Goal: Transaction & Acquisition: Purchase product/service

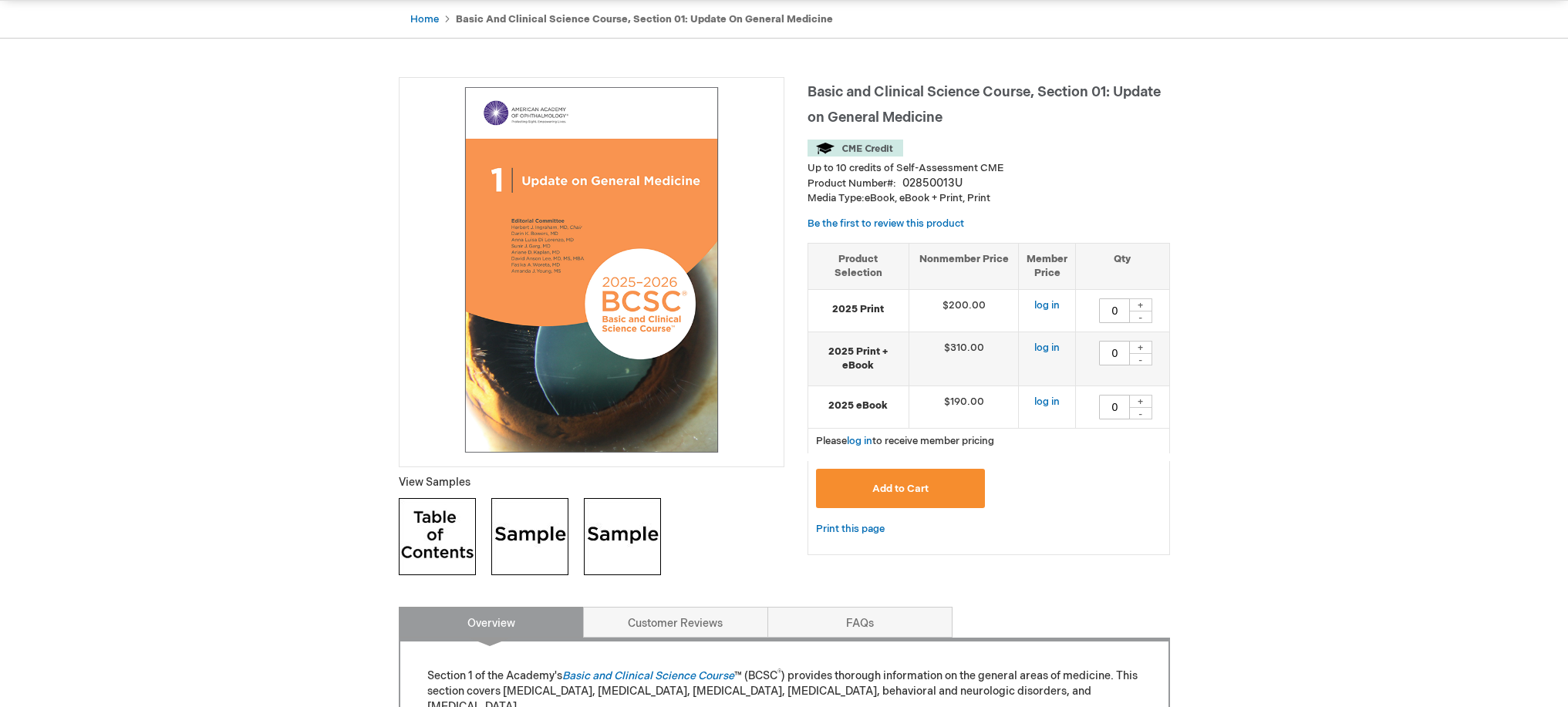
scroll to position [163, 0]
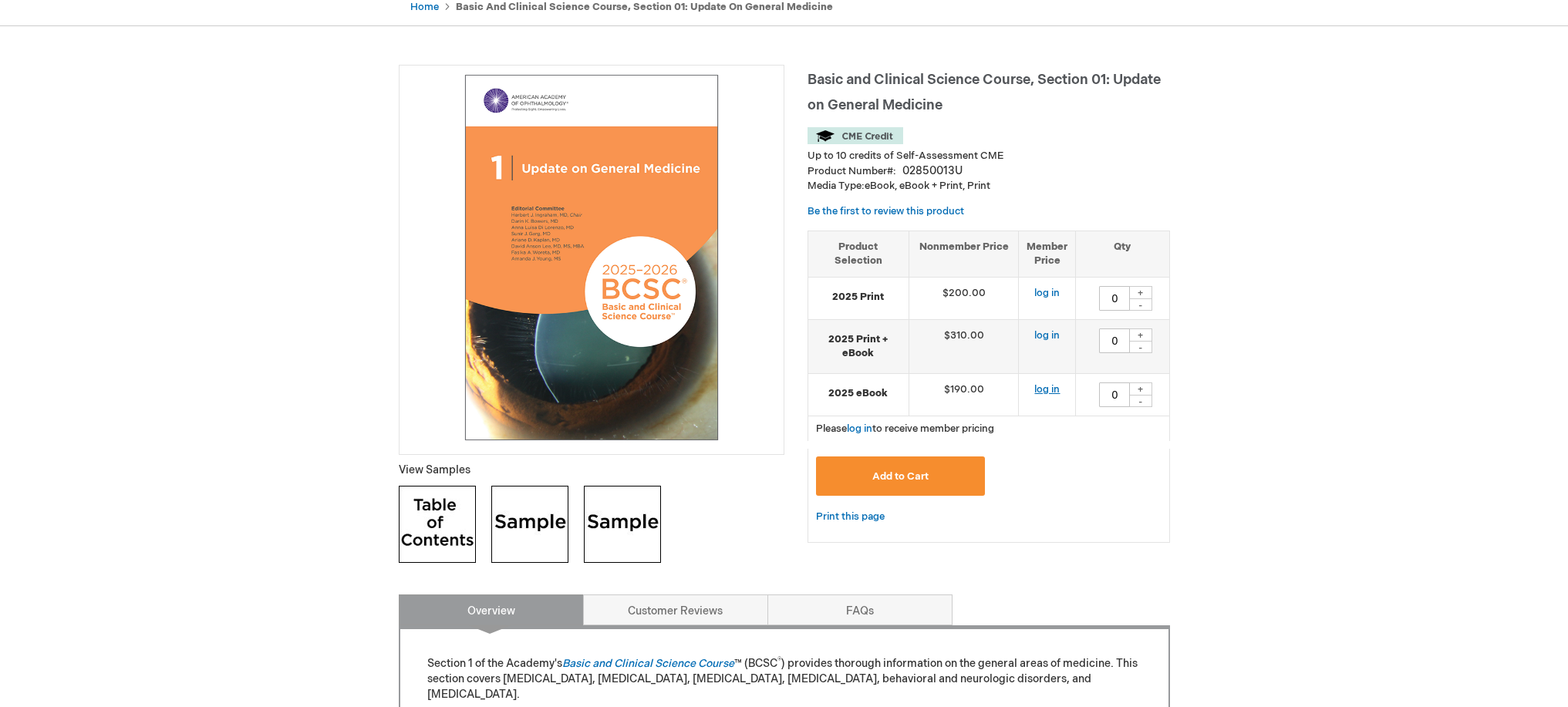
click at [1051, 395] on link "log in" at bounding box center [1047, 389] width 26 height 12
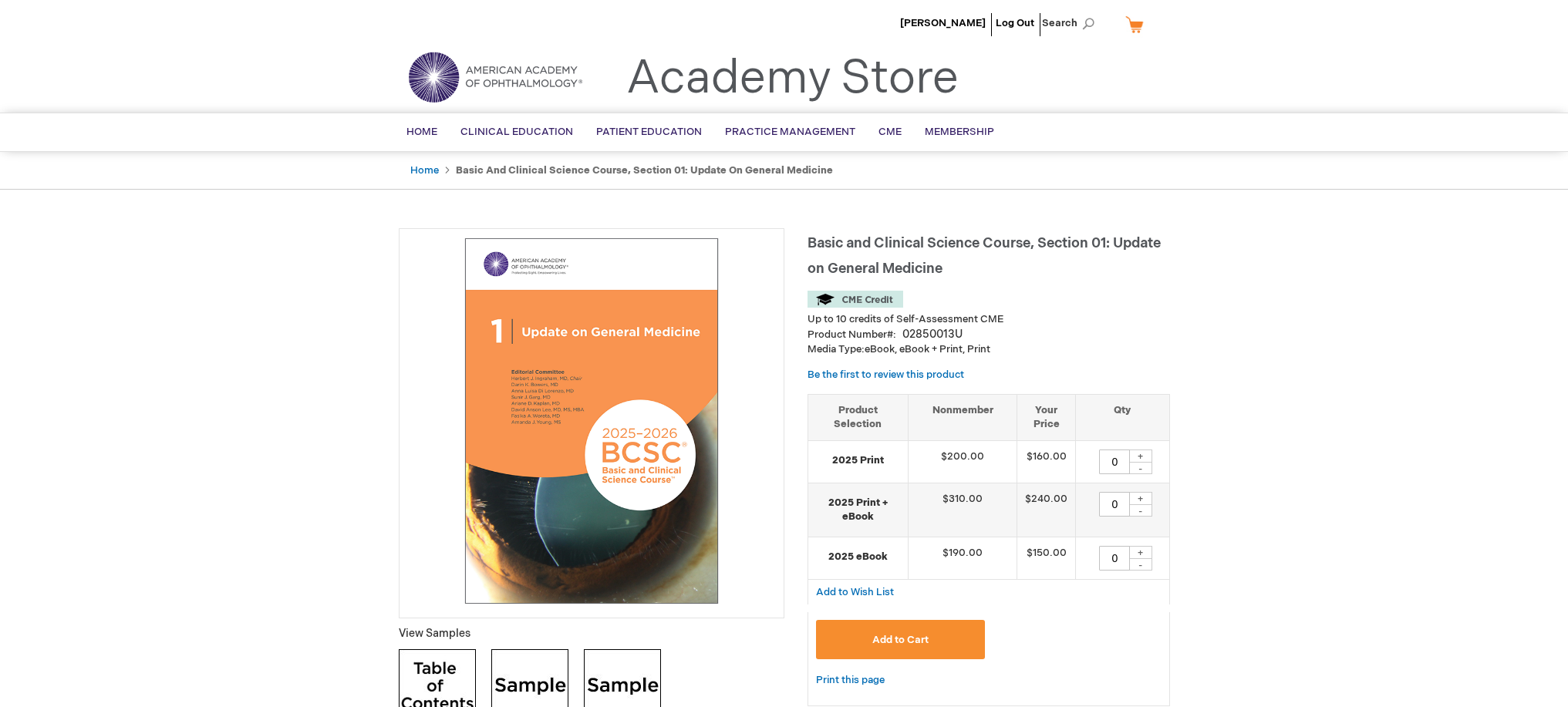
click at [1146, 560] on div "+" at bounding box center [1140, 552] width 23 height 13
type input "1"
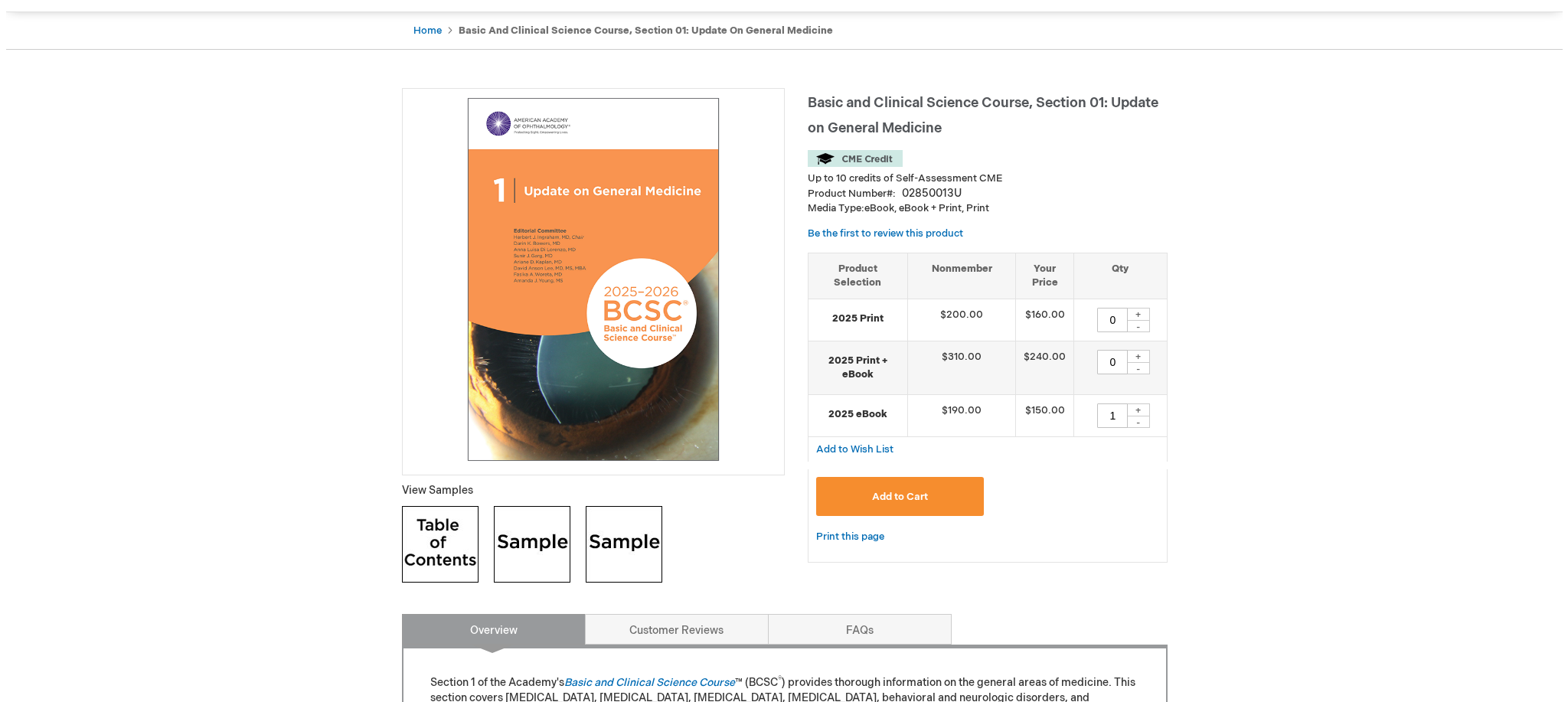
scroll to position [138, 0]
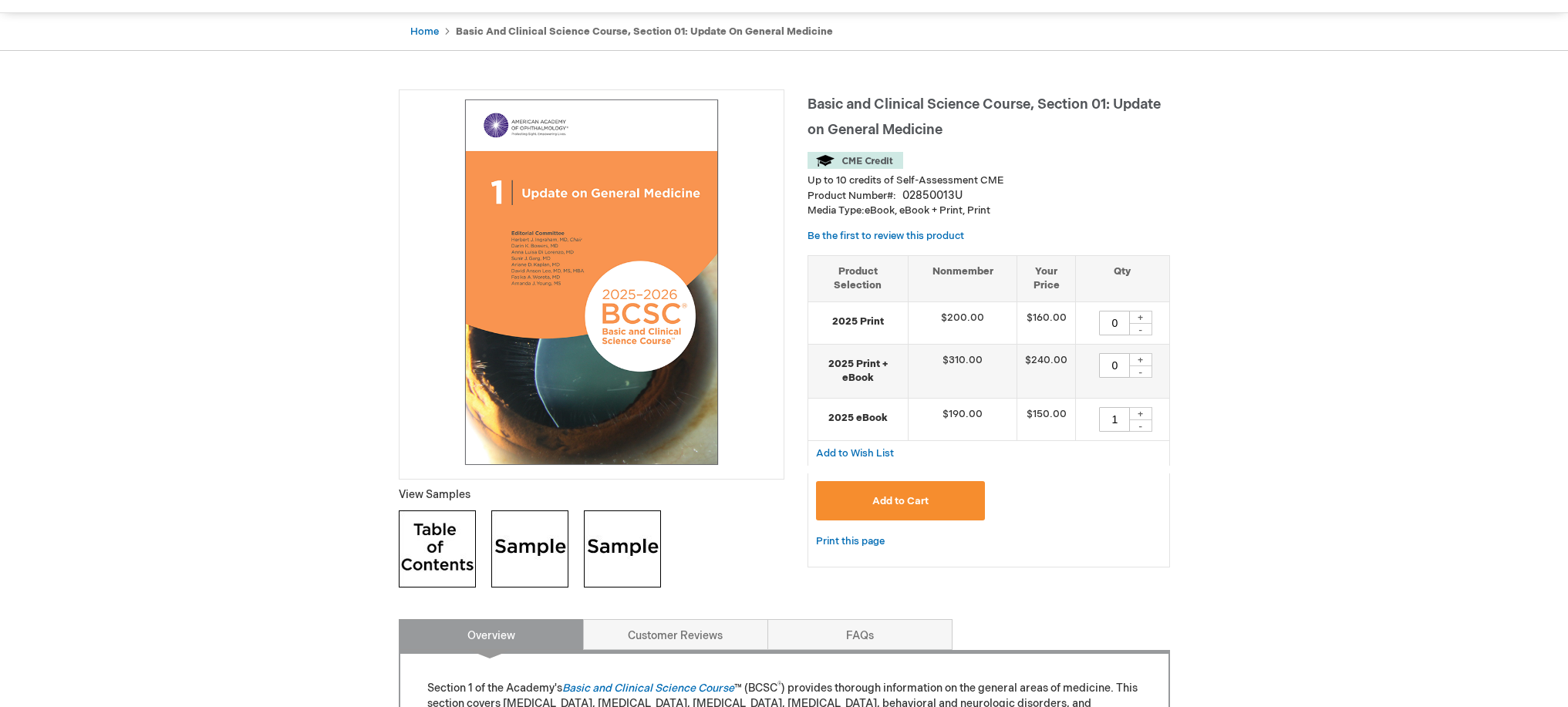
click at [541, 570] on img at bounding box center [530, 549] width 77 height 77
click at [1141, 324] on div "+" at bounding box center [1140, 317] width 23 height 13
type input "1"
click at [892, 508] on span "Add to Cart" at bounding box center [900, 501] width 56 height 12
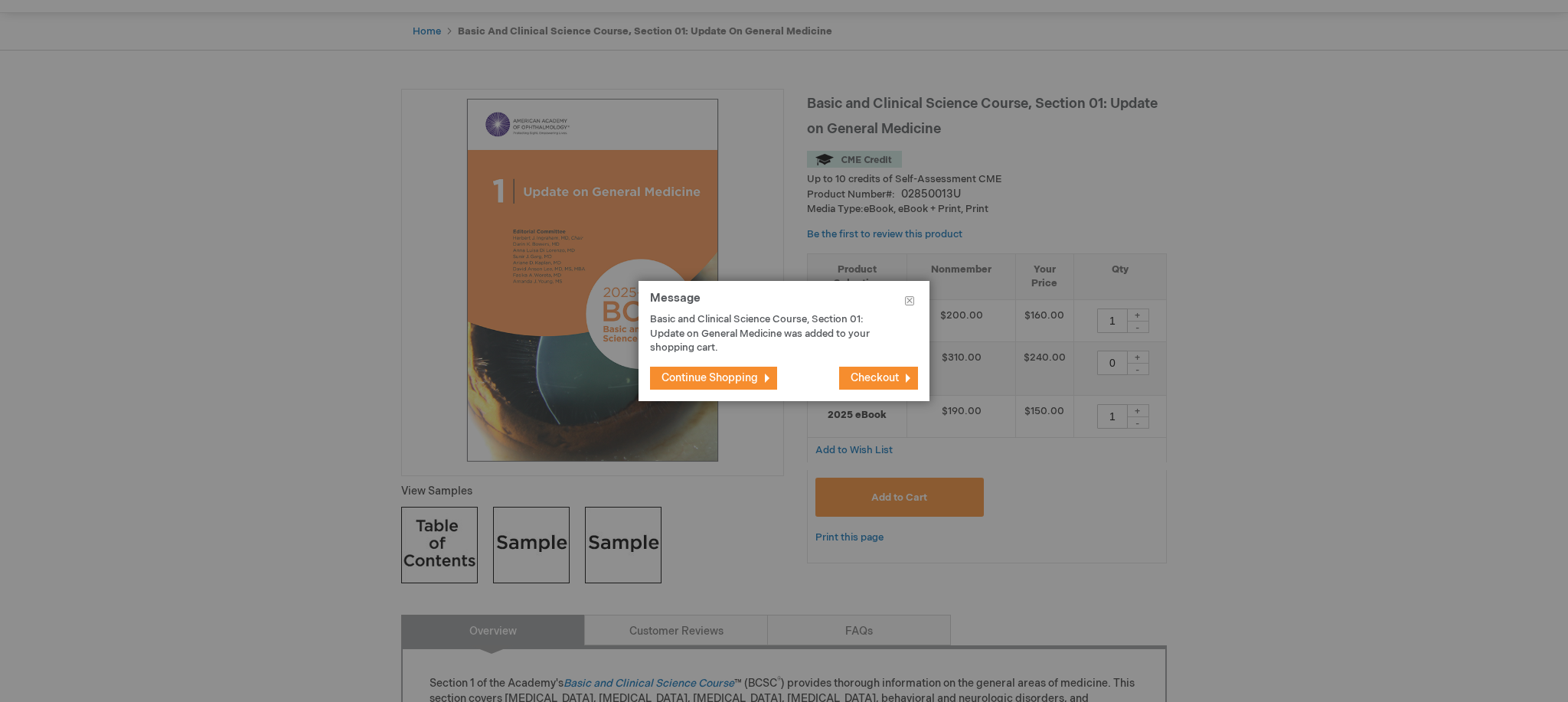
click at [864, 373] on span "Checkout" at bounding box center [875, 378] width 48 height 13
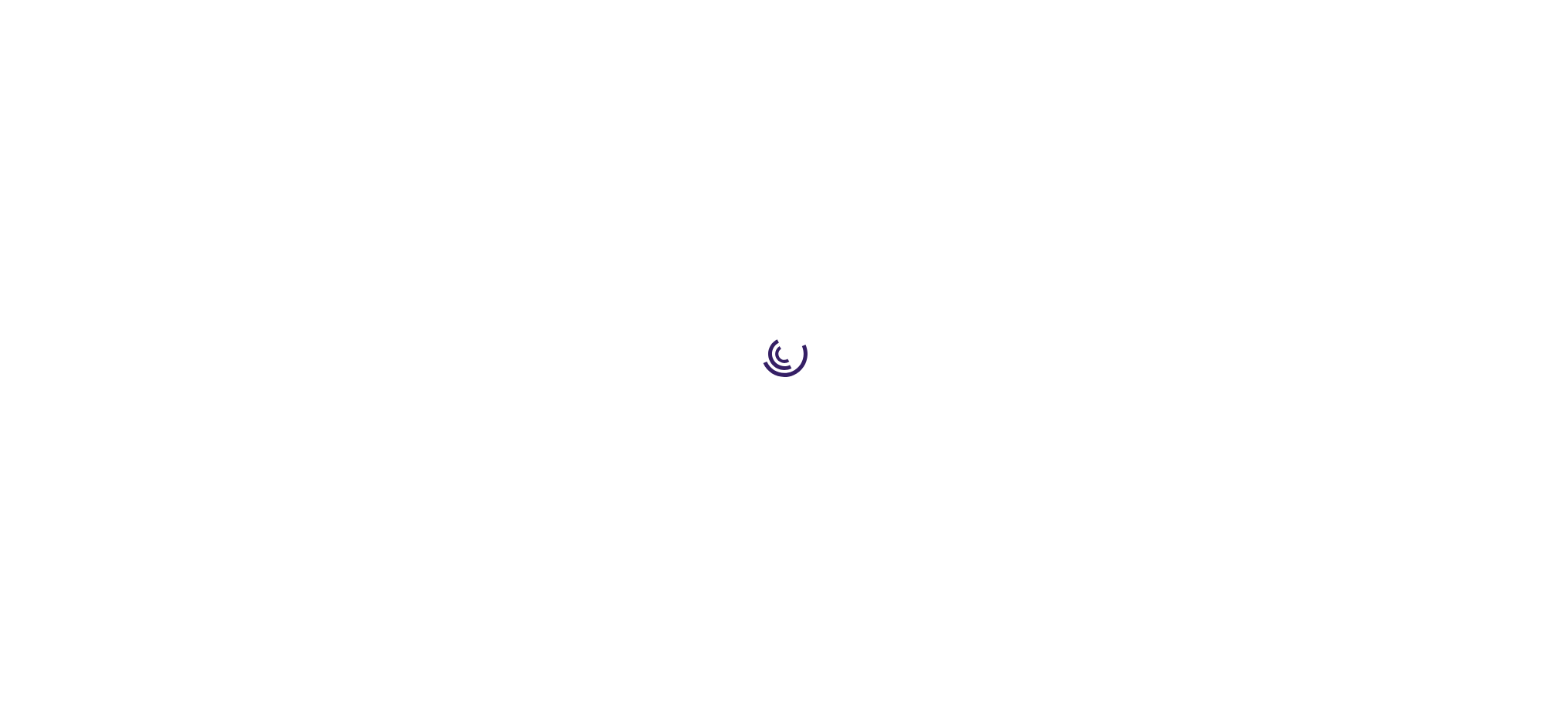
select select "US"
select select "57"
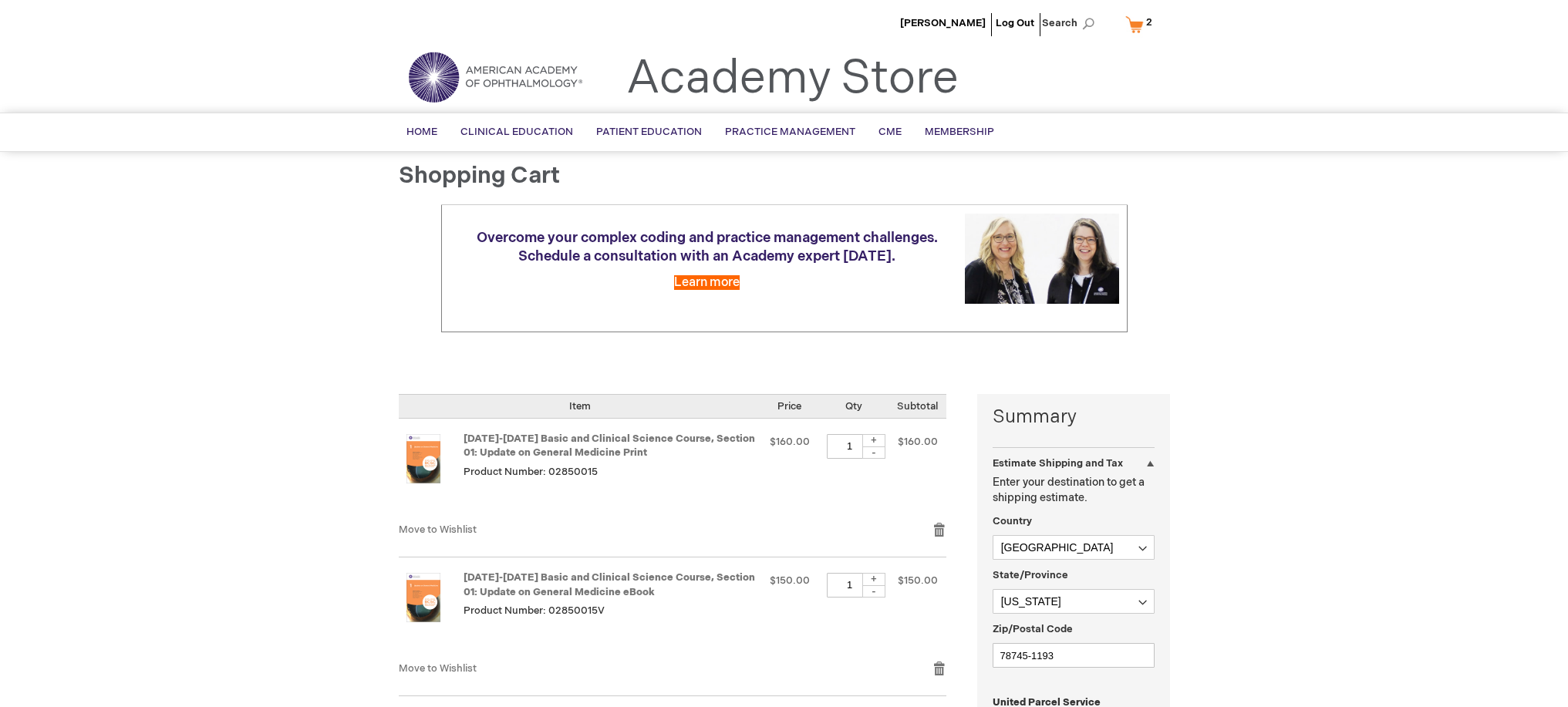
scroll to position [138, 0]
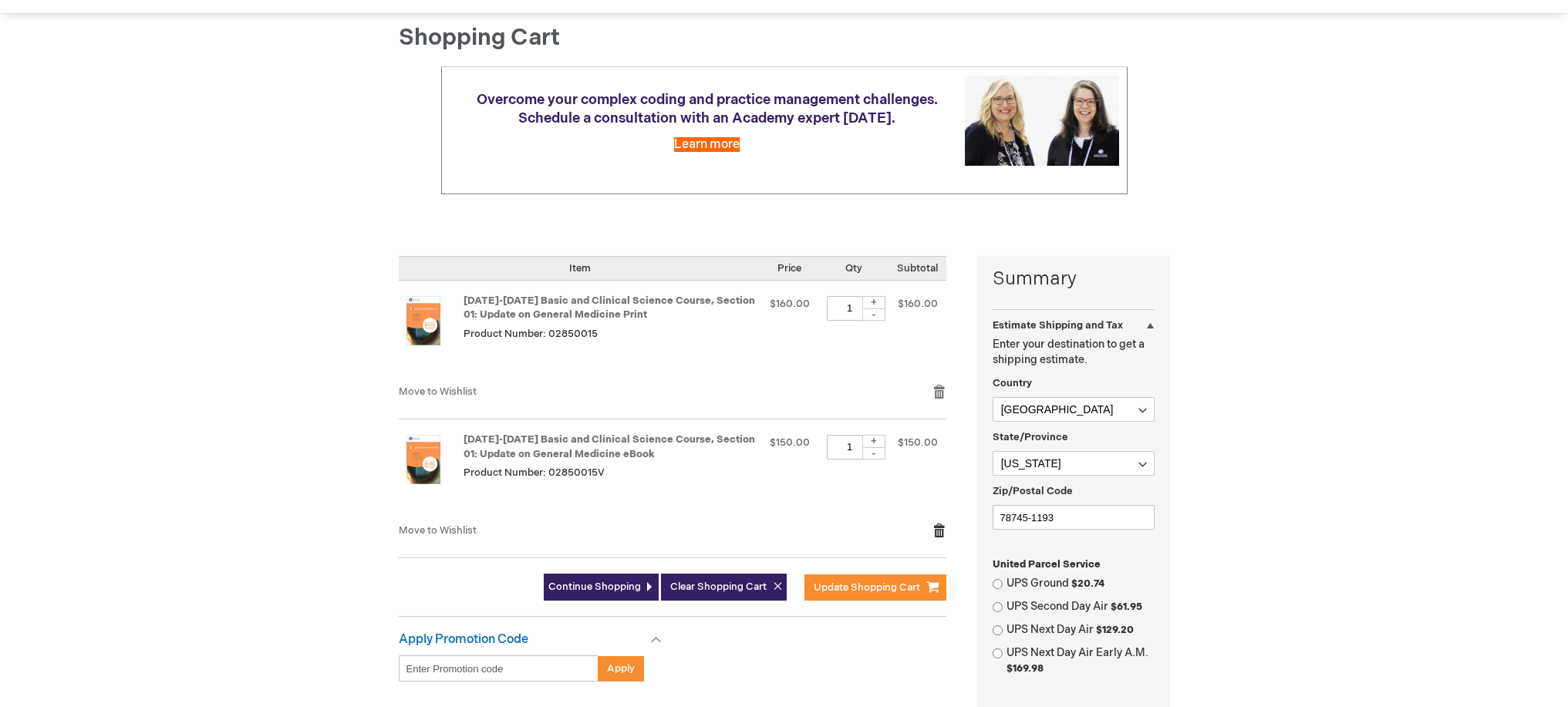
click at [941, 538] on link "Remove item" at bounding box center [939, 530] width 14 height 16
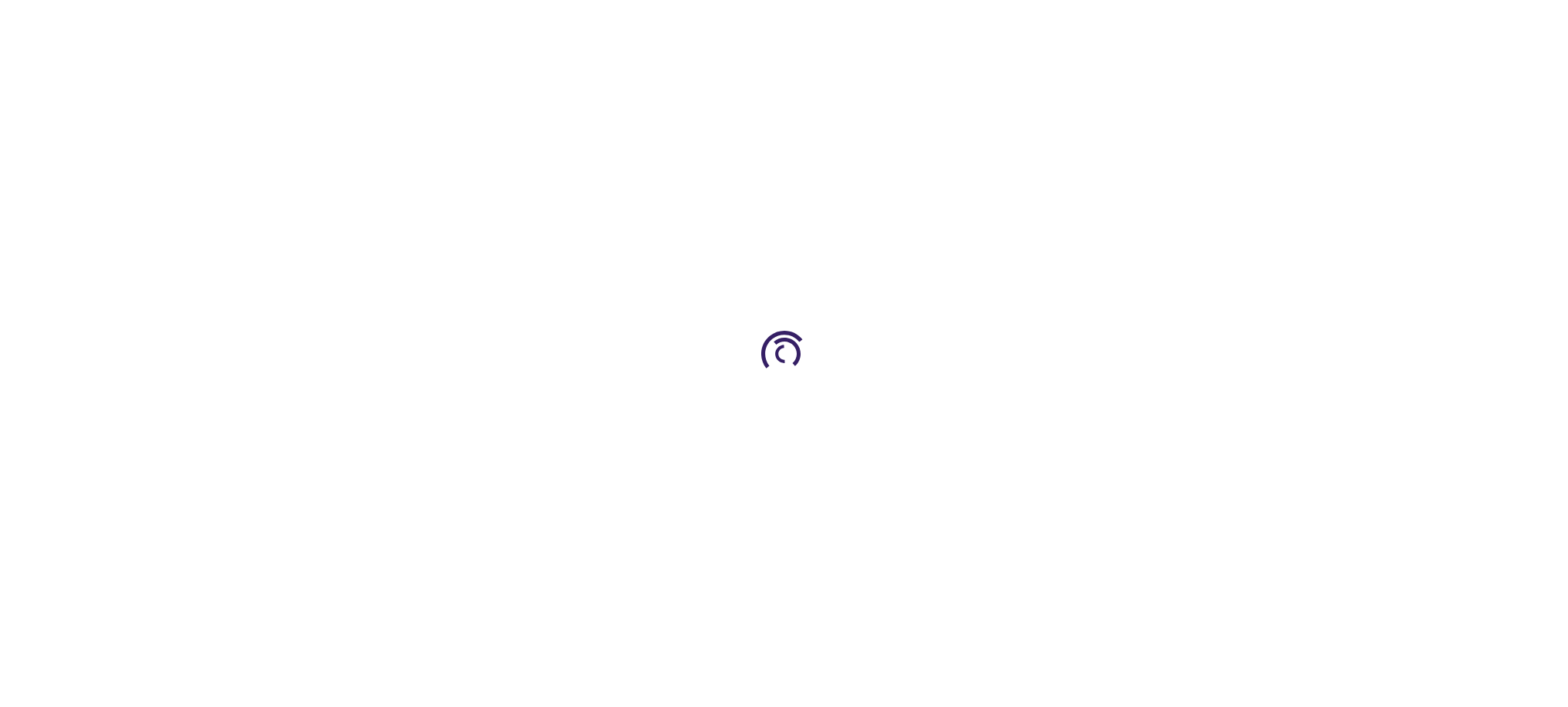
select select "US"
select select "57"
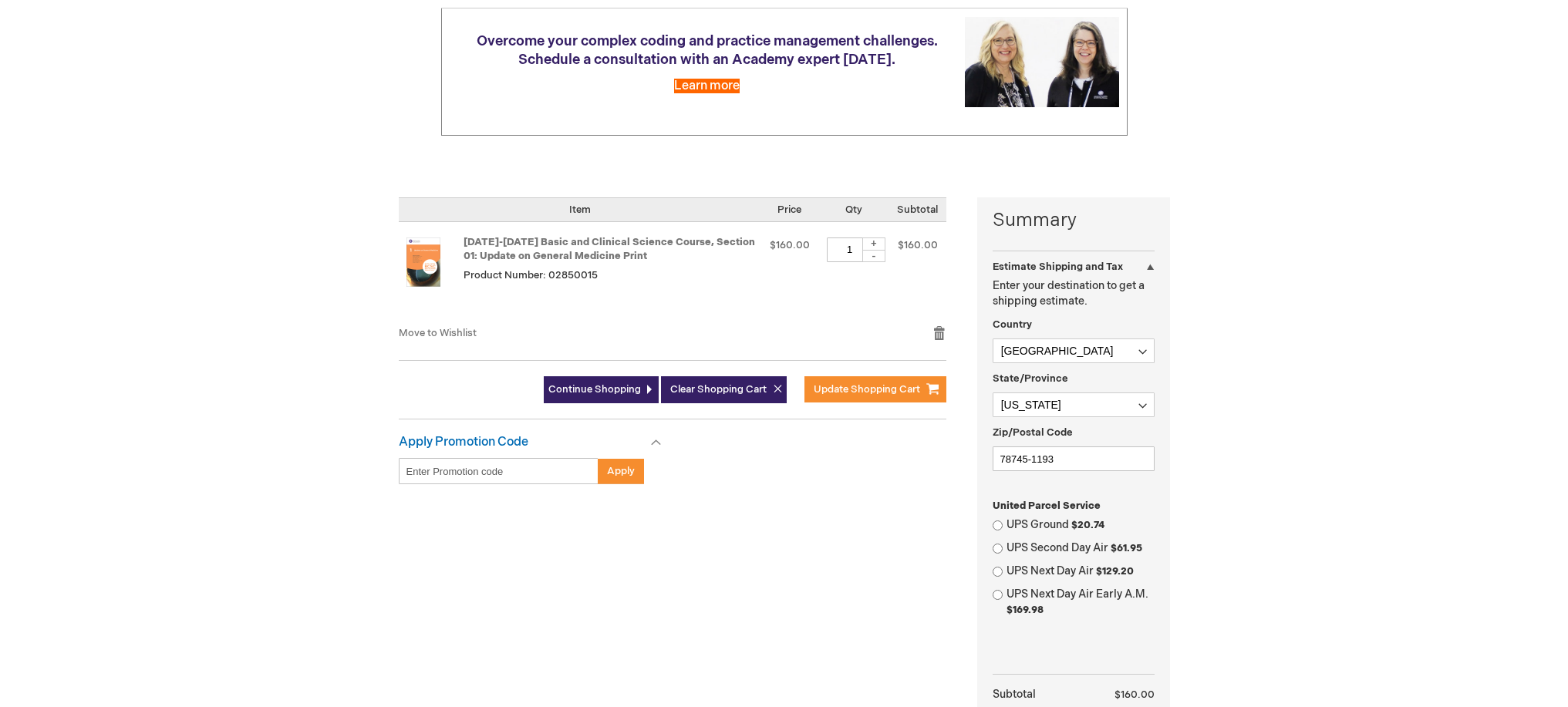
scroll to position [290, 0]
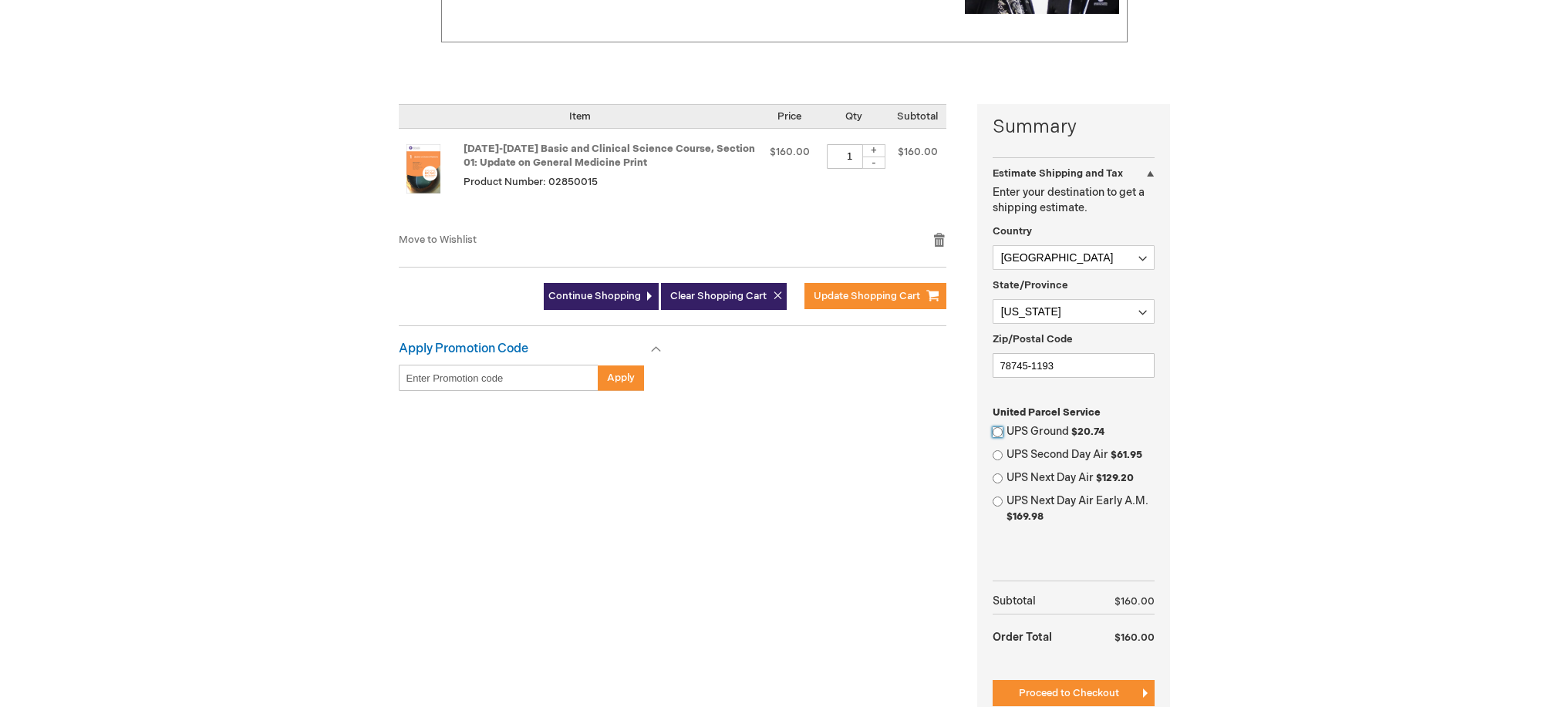
click at [1000, 437] on input "UPS Ground $20.74" at bounding box center [997, 432] width 10 height 10
radio input "true"
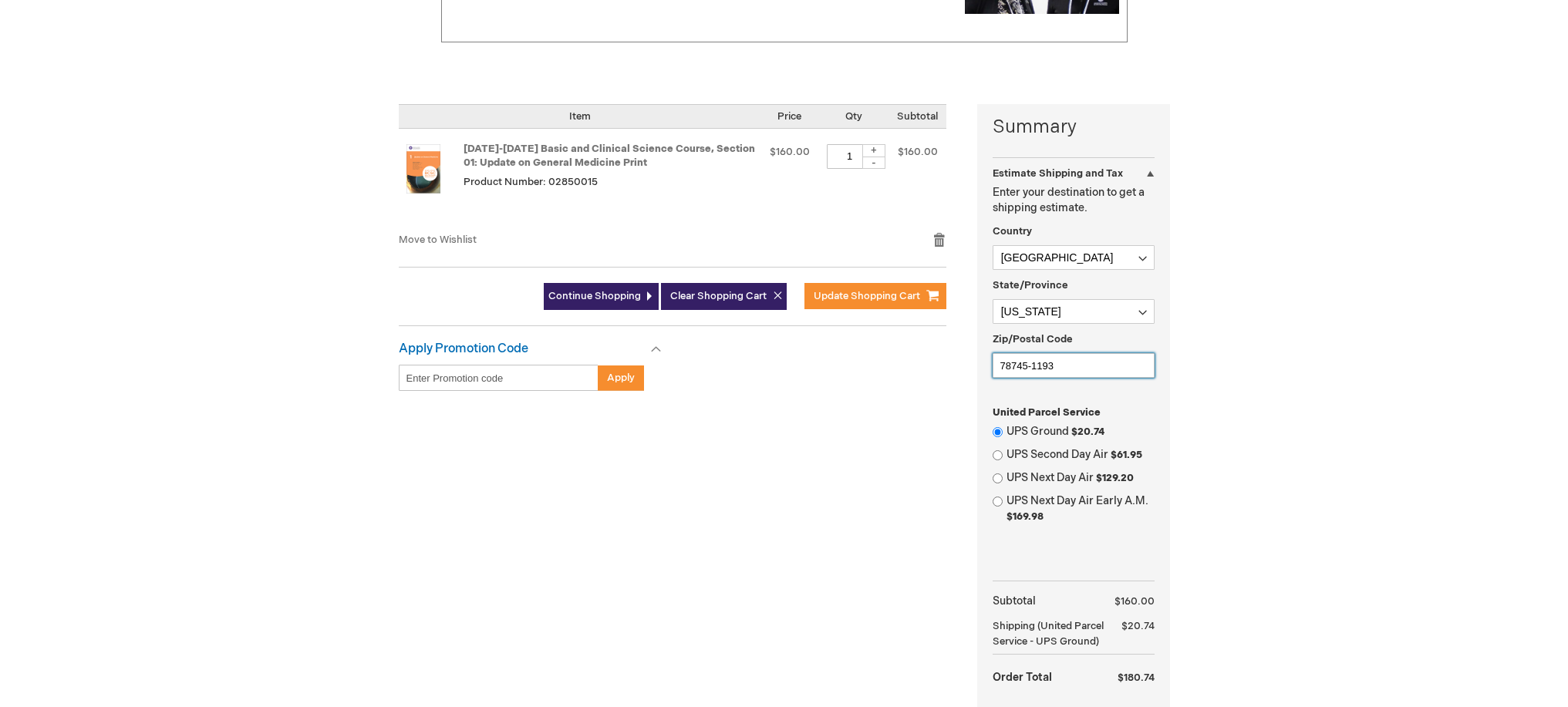
drag, startPoint x: 1079, startPoint y: 404, endPoint x: 975, endPoint y: 405, distance: 104.0
click at [975, 405] on div "Summary Estimate Shipping and Tax Estimate Shipping and Tax Enter your destinat…" at bounding box center [784, 444] width 772 height 681
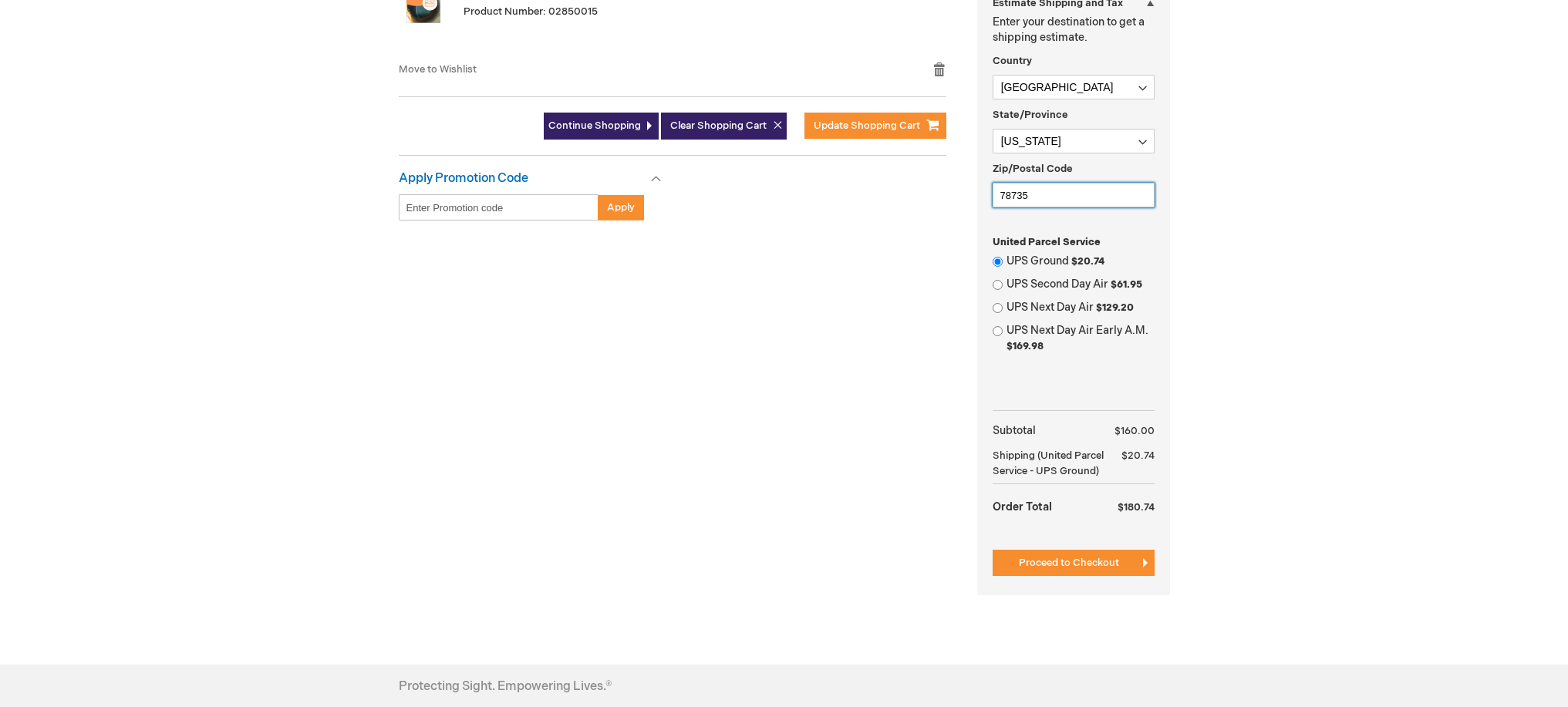
scroll to position [546, 0]
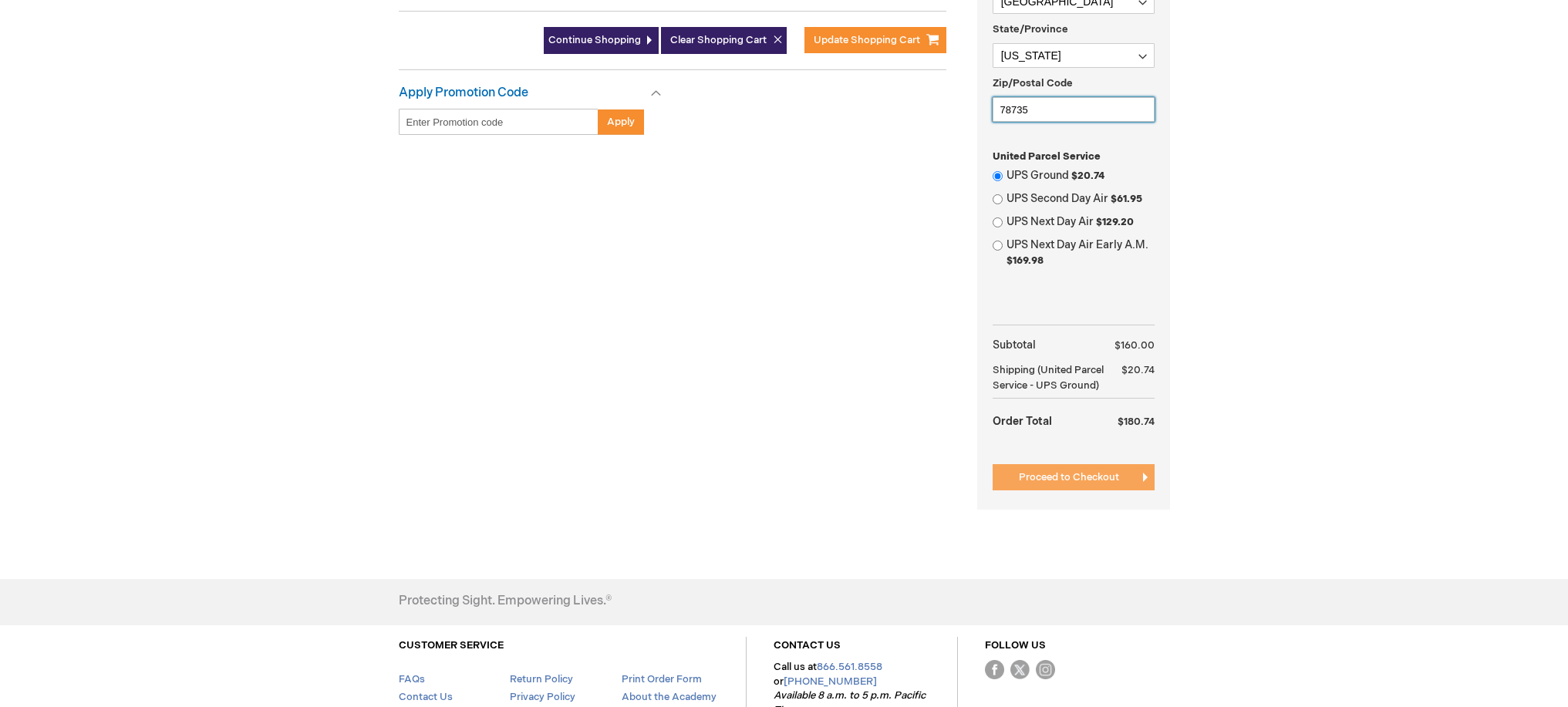
type input "78735"
click at [1070, 484] on span "Proceed to Checkout" at bounding box center [1068, 477] width 100 height 12
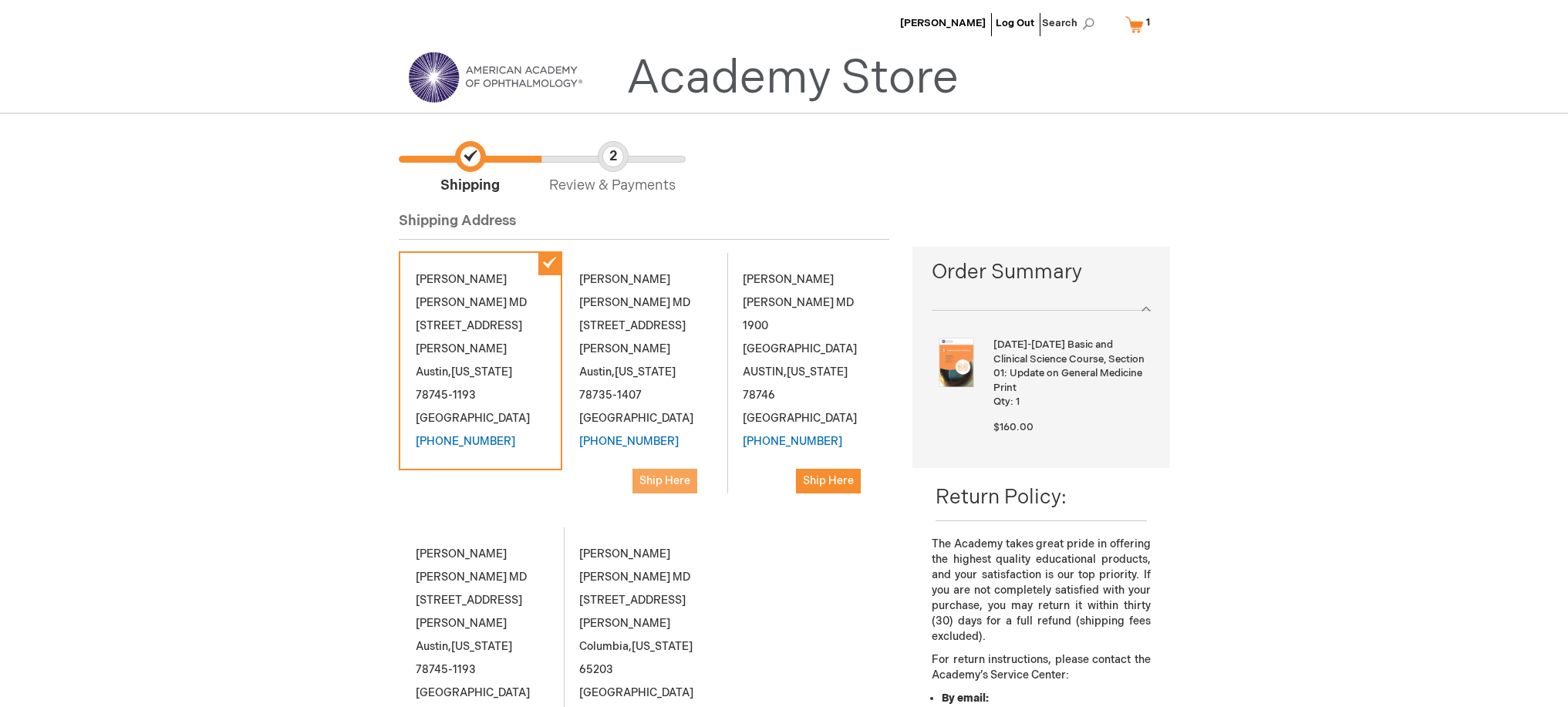
click at [669, 488] on span "Ship Here" at bounding box center [665, 481] width 51 height 13
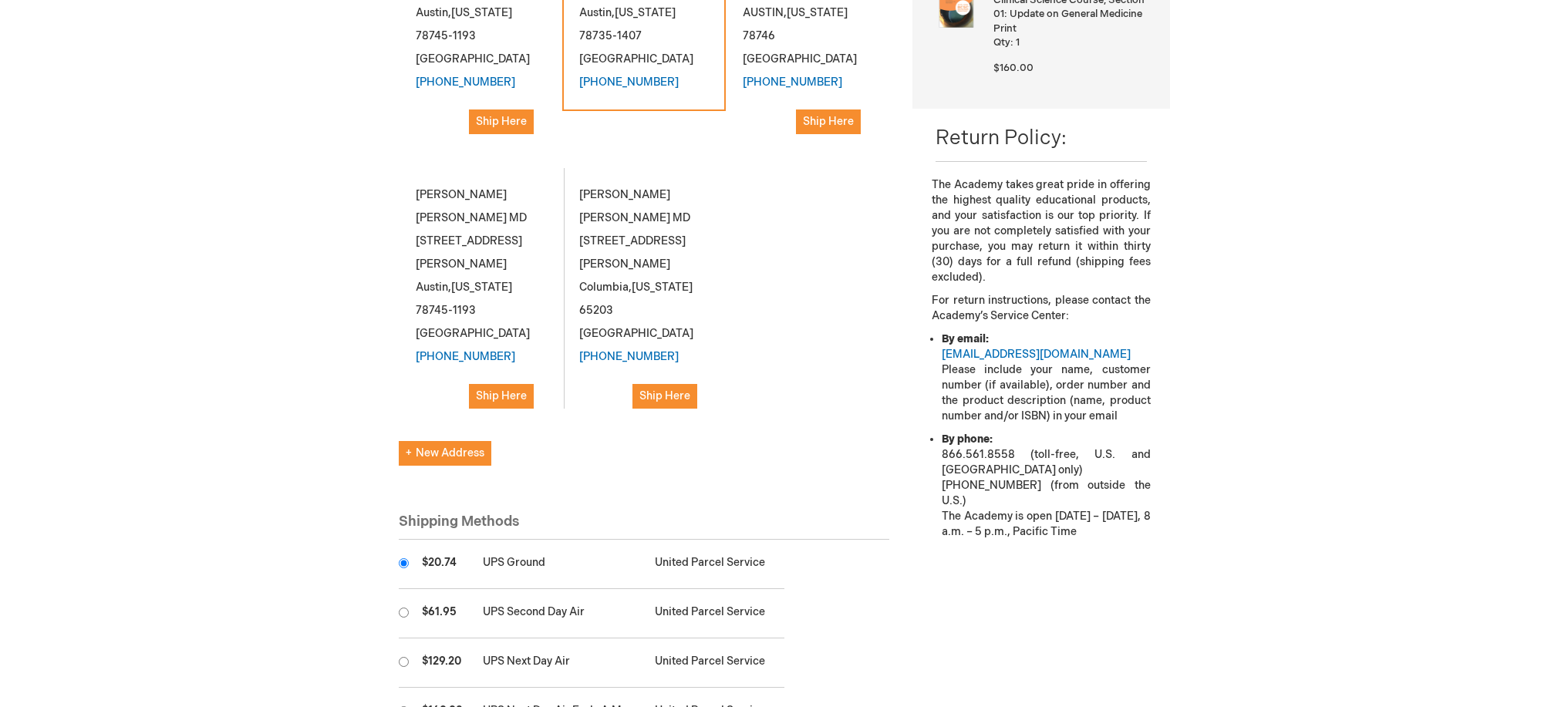
scroll to position [613, 0]
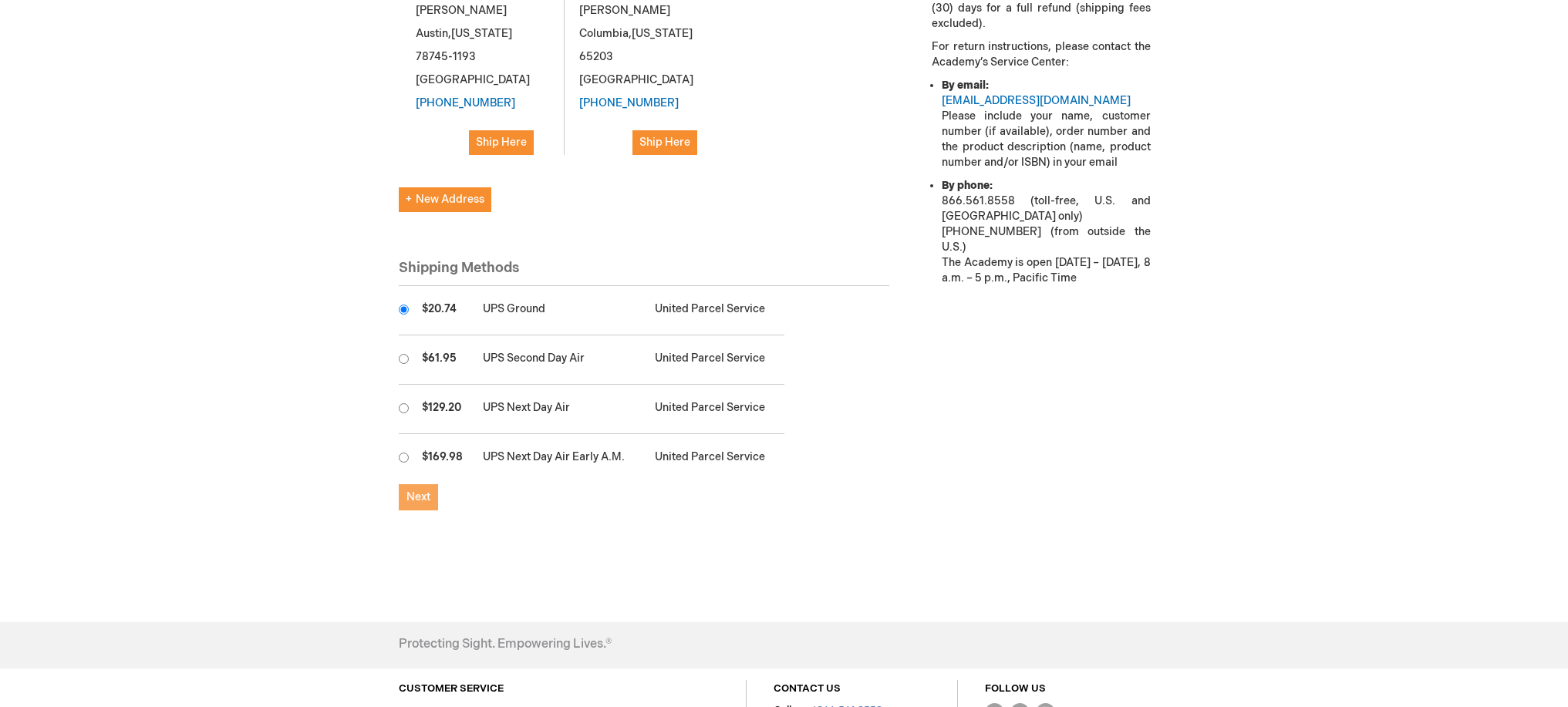
click at [413, 503] on span "Next" at bounding box center [419, 497] width 24 height 13
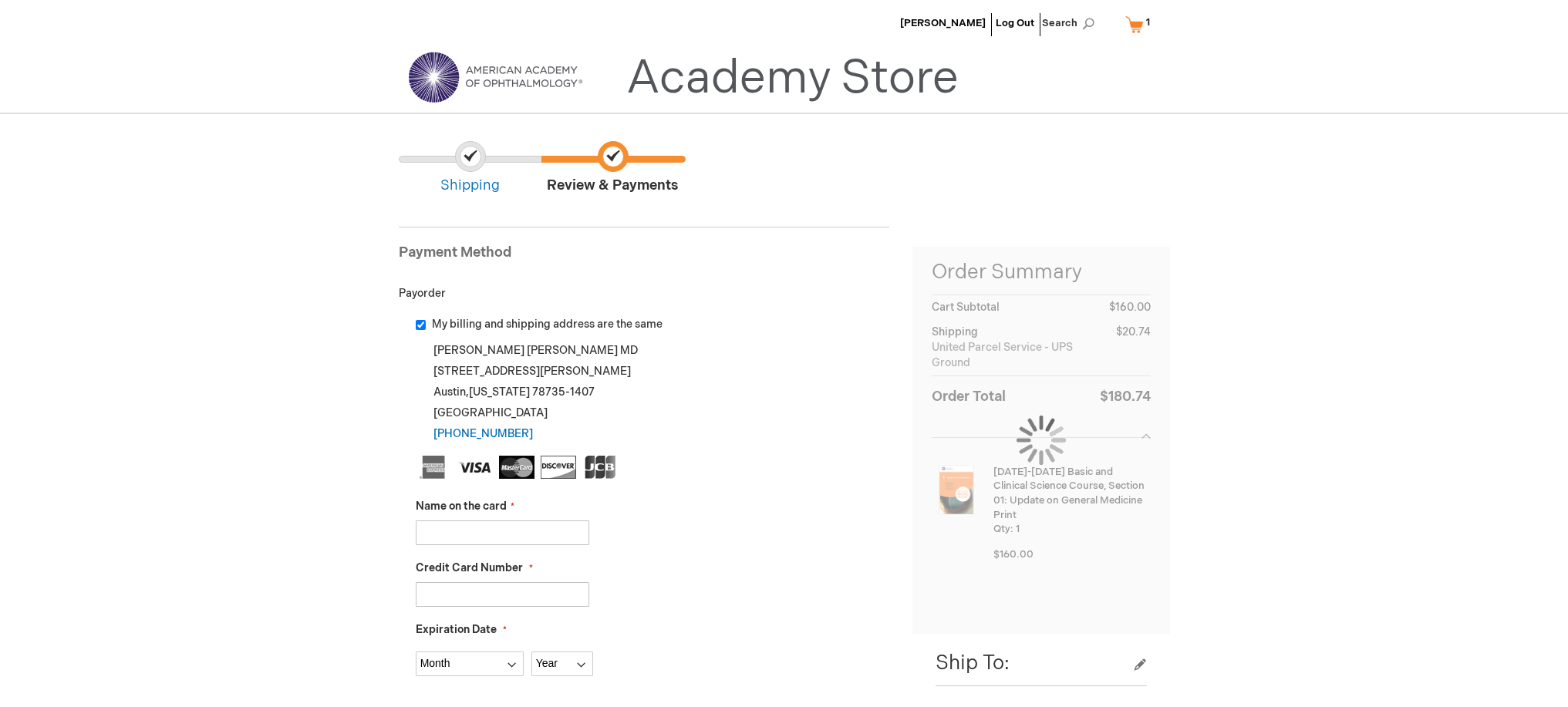
scroll to position [1, 0]
click at [478, 545] on input "Name on the card" at bounding box center [502, 532] width 173 height 25
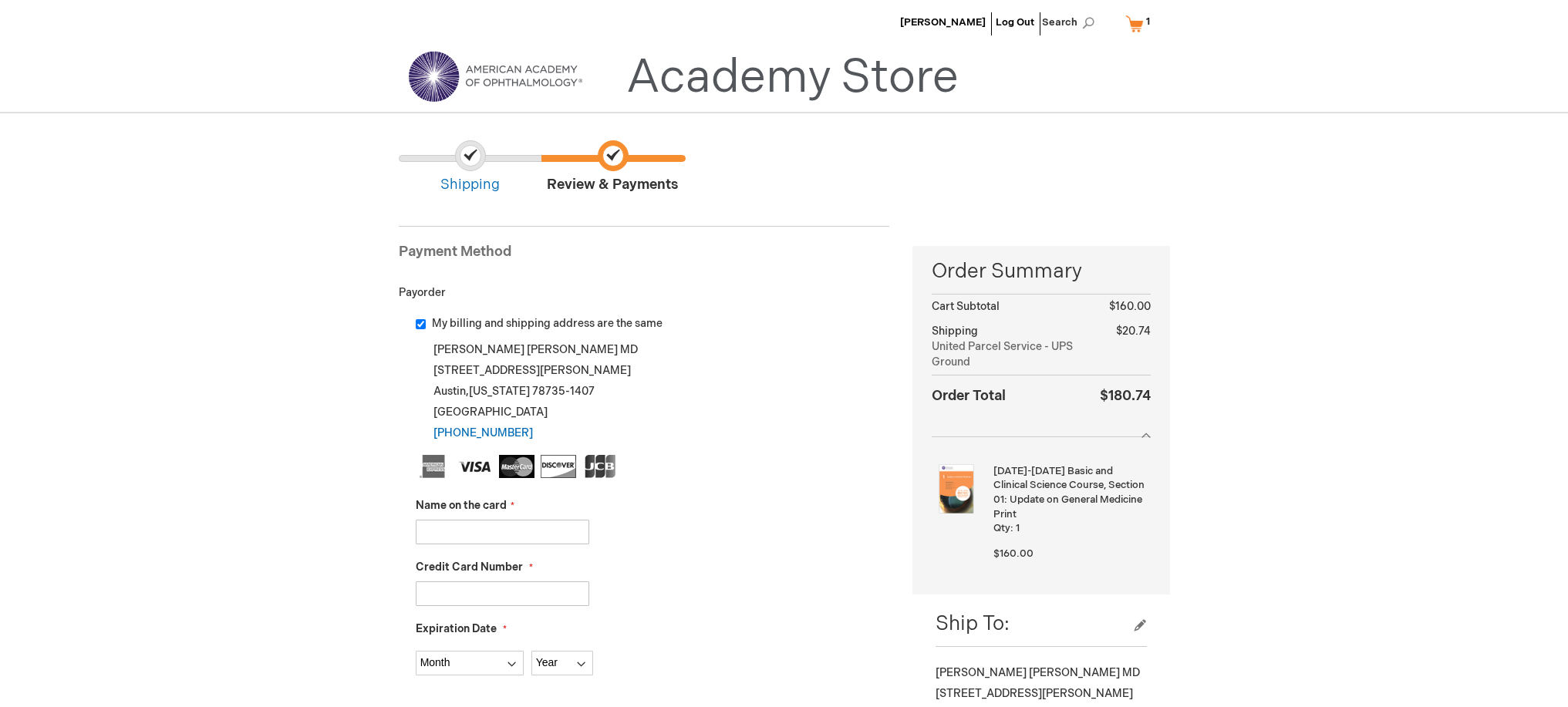
type input "[PERSON_NAME] TH [PERSON_NAME]"
type input "[CREDIT_CARD_NUMBER]"
select select "11"
select select "2029"
type input "454"
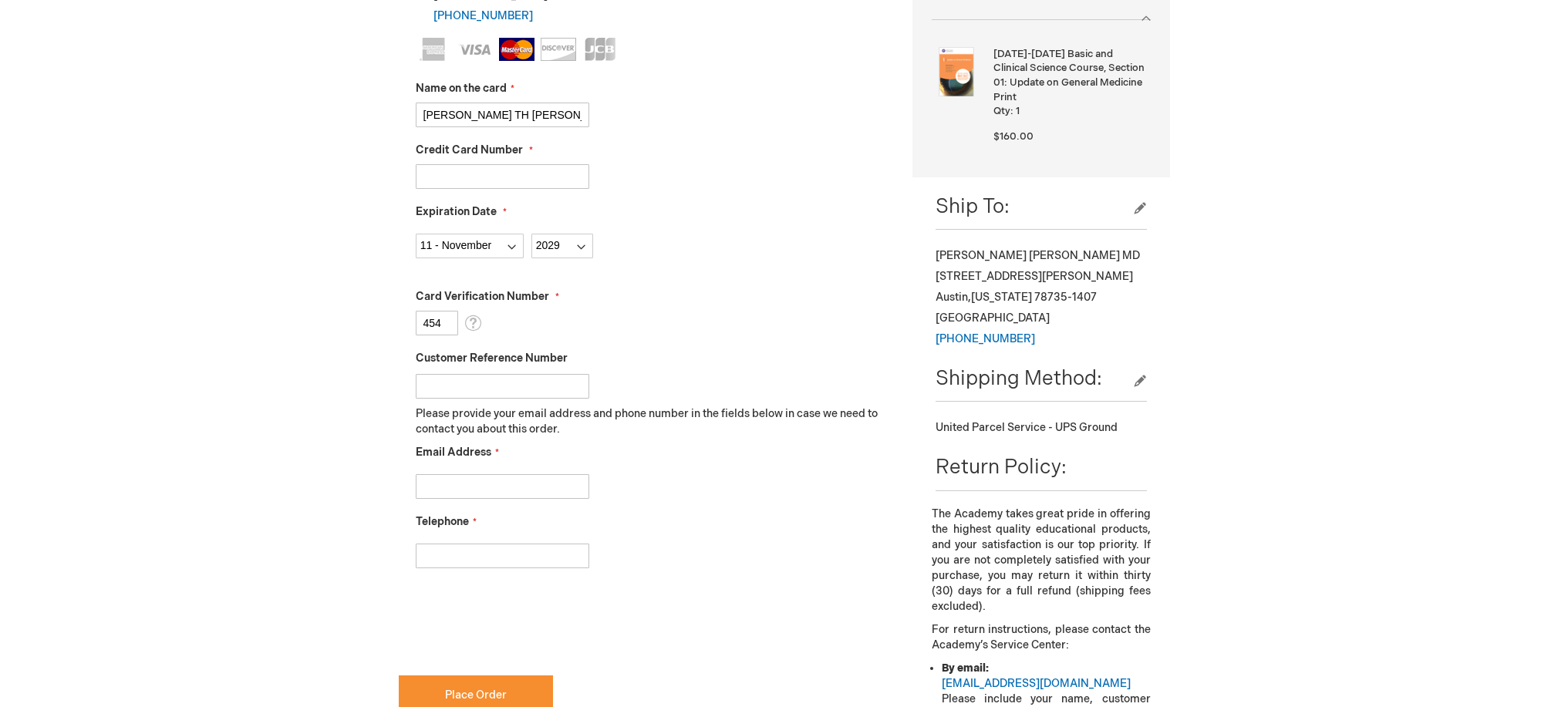
scroll to position [500, 0]
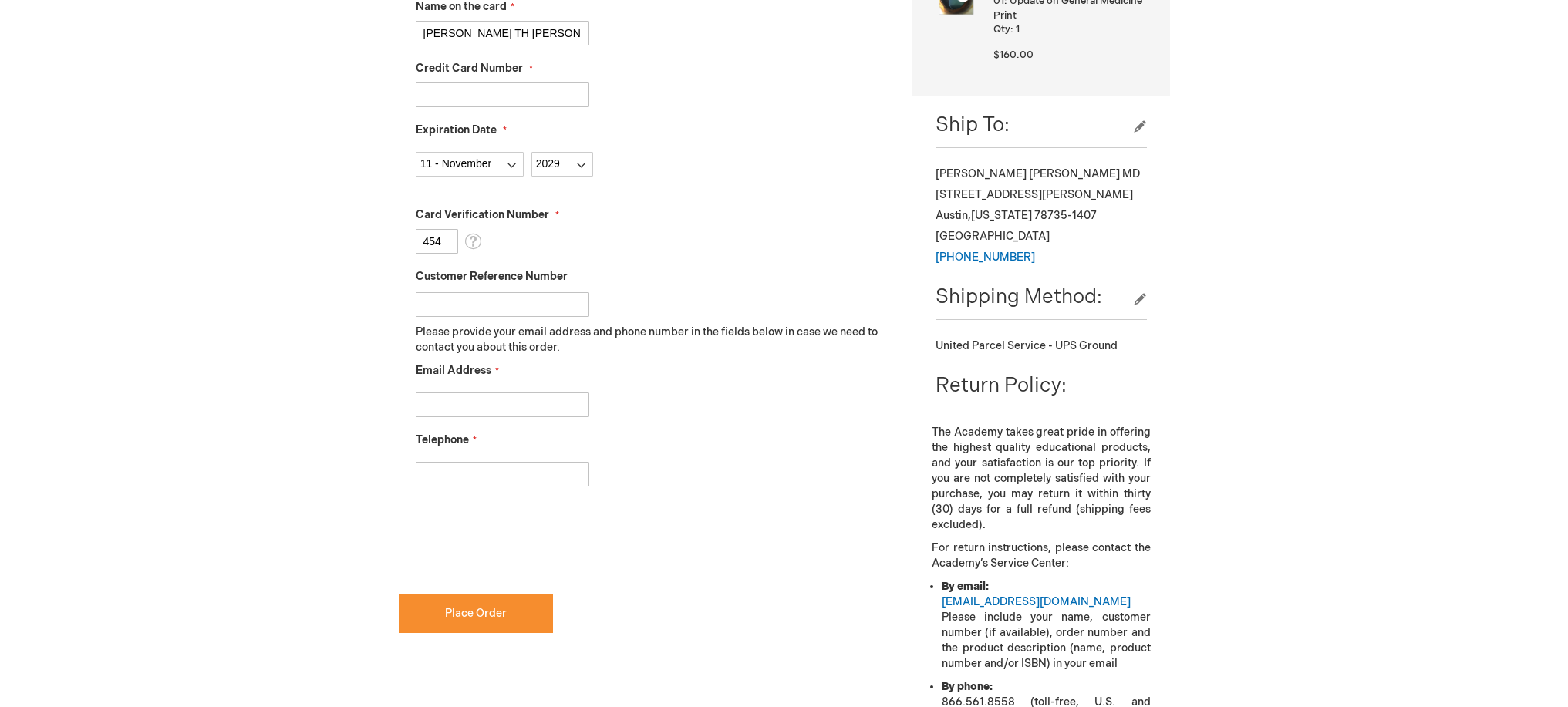
click at [461, 317] on input "Customer Reference Number" at bounding box center [502, 304] width 173 height 25
click at [506, 418] on input "Email Address" at bounding box center [502, 405] width 173 height 25
type input "mcglatheryw@mac.com"
type input "5126745717"
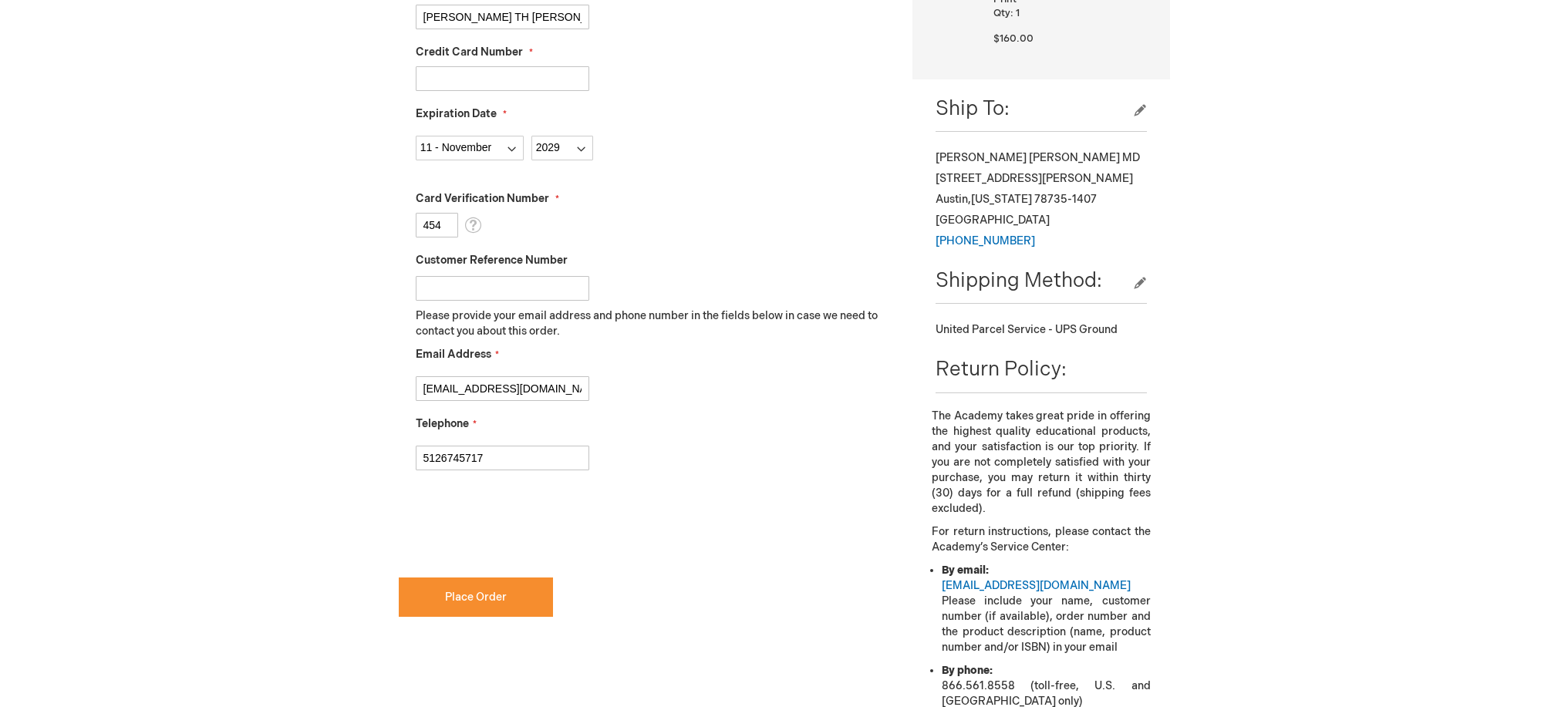
checkbox input "true"
click at [542, 617] on button "Place Order" at bounding box center [476, 597] width 154 height 40
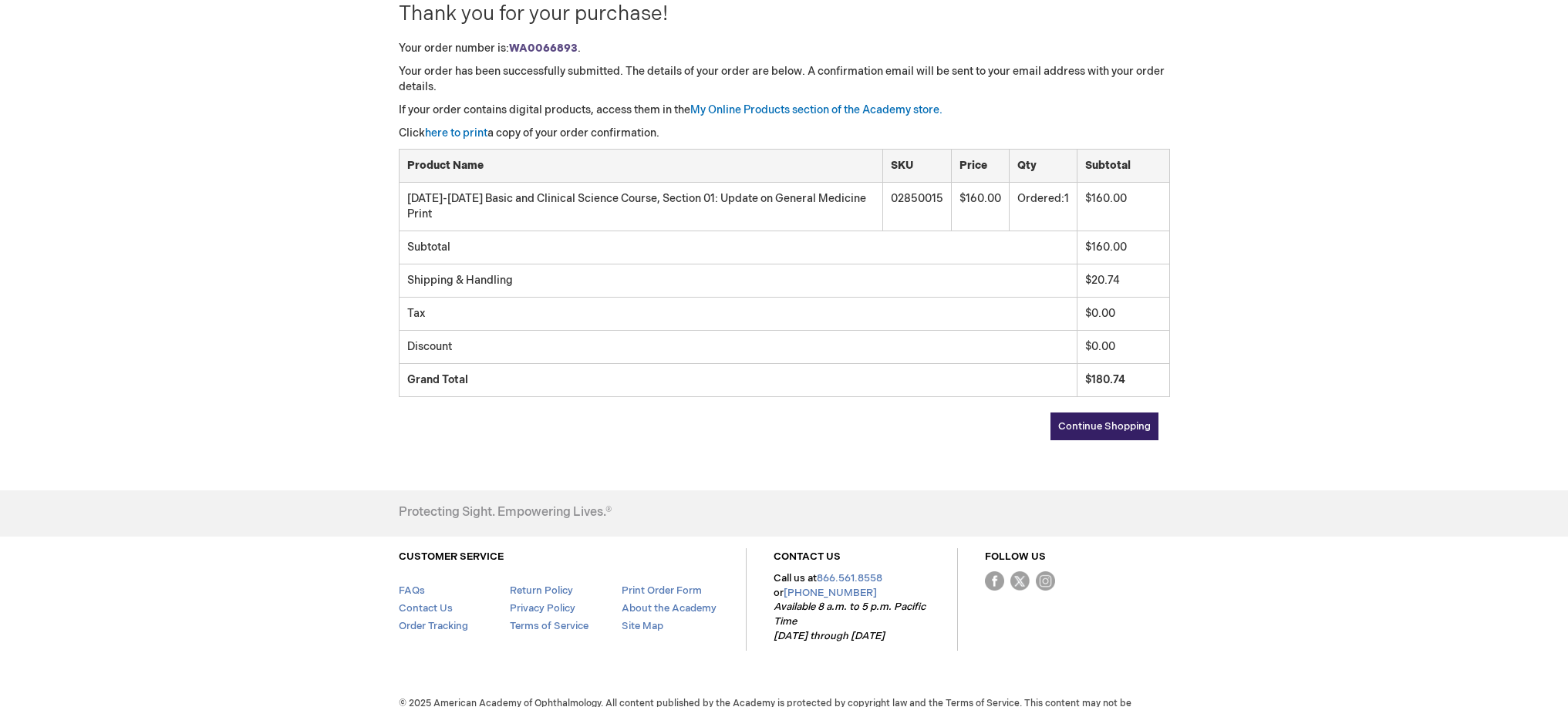
scroll to position [220, 0]
